Goal: Task Accomplishment & Management: Manage account settings

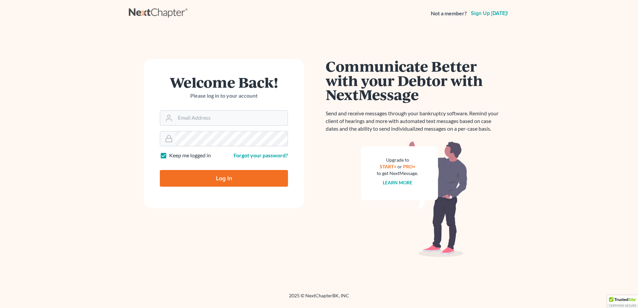
type input "[EMAIL_ADDRESS][DOMAIN_NAME]"
click at [224, 174] on input "Log In" at bounding box center [224, 178] width 128 height 17
type input "Thinking..."
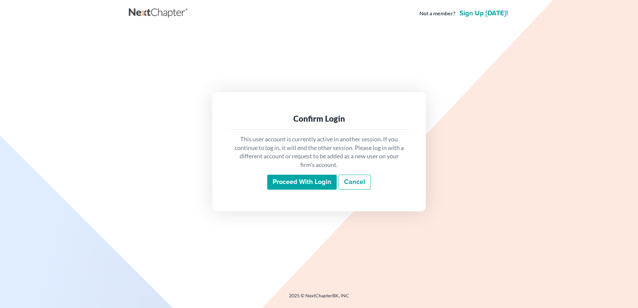
click at [320, 186] on input "Proceed with login" at bounding box center [301, 182] width 69 height 15
